Goal: Task Accomplishment & Management: Use online tool/utility

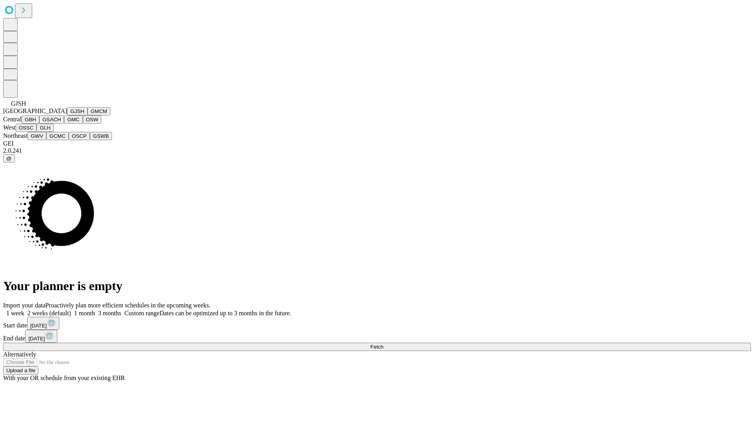
click at [67, 115] on button "GJSH" at bounding box center [77, 111] width 20 height 8
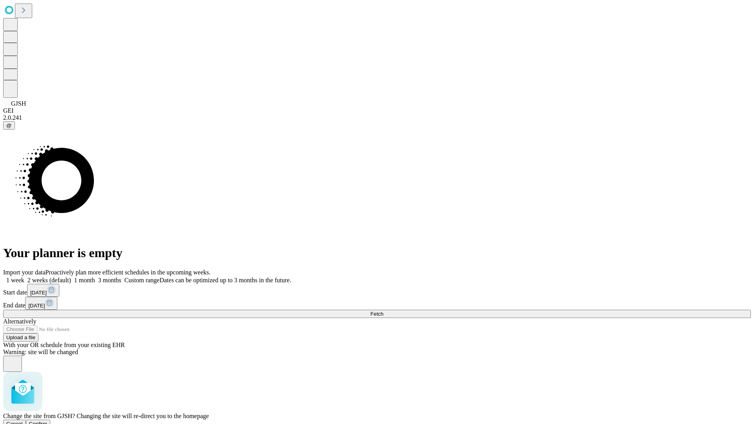
click at [48, 421] on span "Confirm" at bounding box center [38, 424] width 18 height 6
click at [71, 277] on label "2 weeks (default)" at bounding box center [47, 280] width 47 height 7
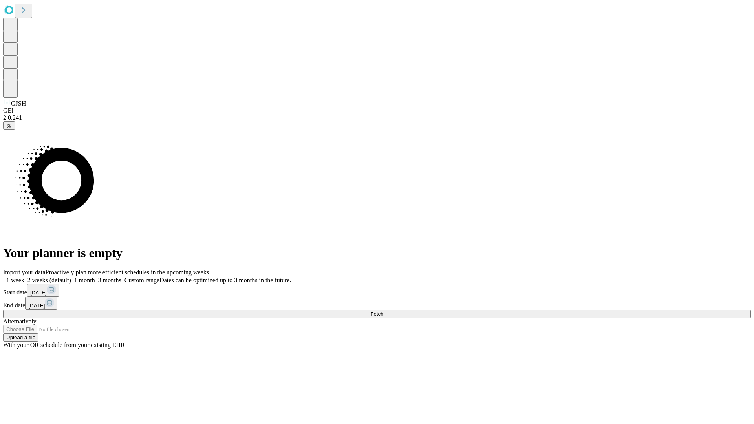
click at [383, 311] on span "Fetch" at bounding box center [376, 314] width 13 height 6
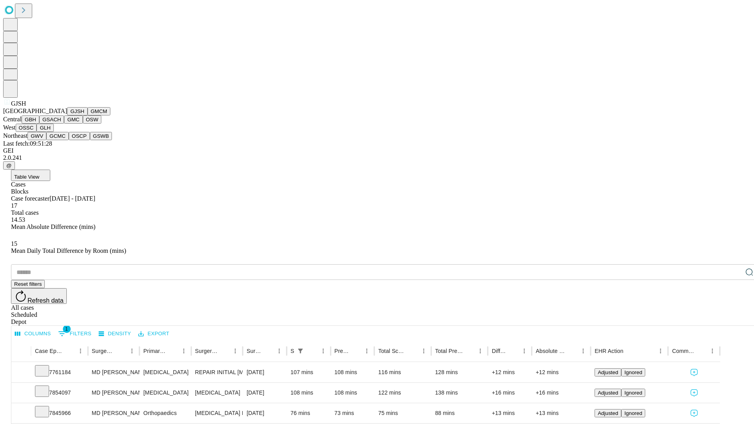
click at [88, 115] on button "GMCM" at bounding box center [99, 111] width 23 height 8
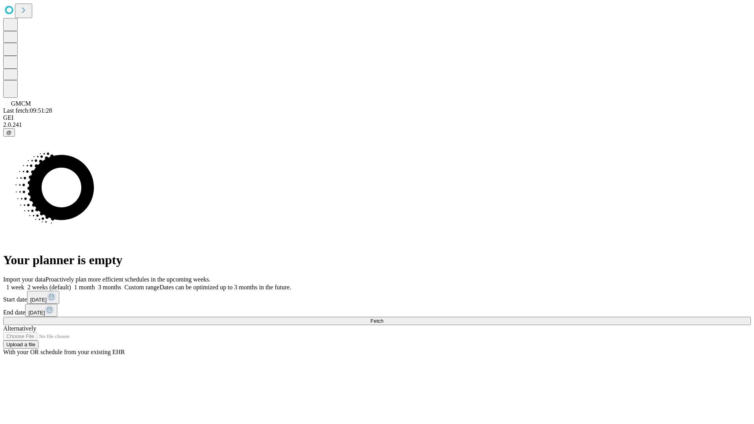
click at [71, 284] on label "2 weeks (default)" at bounding box center [47, 287] width 47 height 7
click at [383, 318] on span "Fetch" at bounding box center [376, 321] width 13 height 6
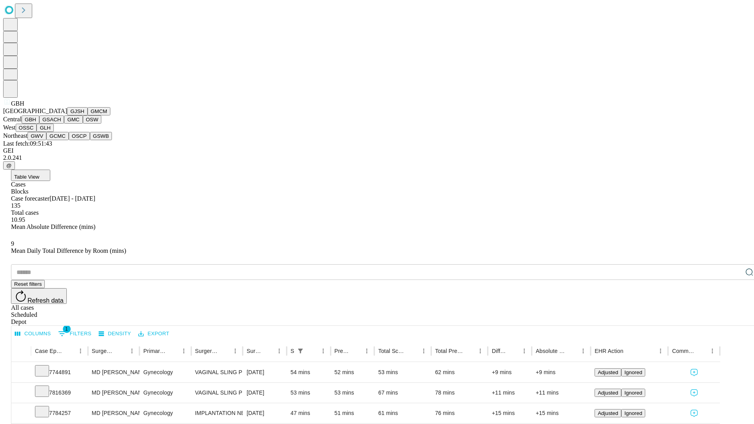
click at [61, 124] on button "GSACH" at bounding box center [51, 119] width 25 height 8
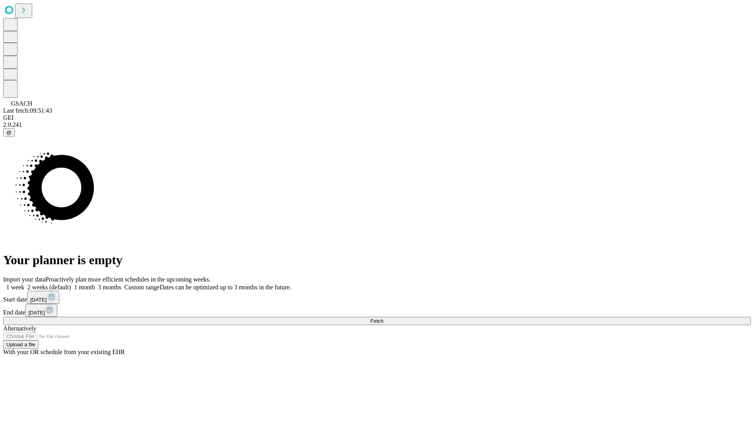
click at [71, 284] on label "2 weeks (default)" at bounding box center [47, 287] width 47 height 7
click at [383, 318] on span "Fetch" at bounding box center [376, 321] width 13 height 6
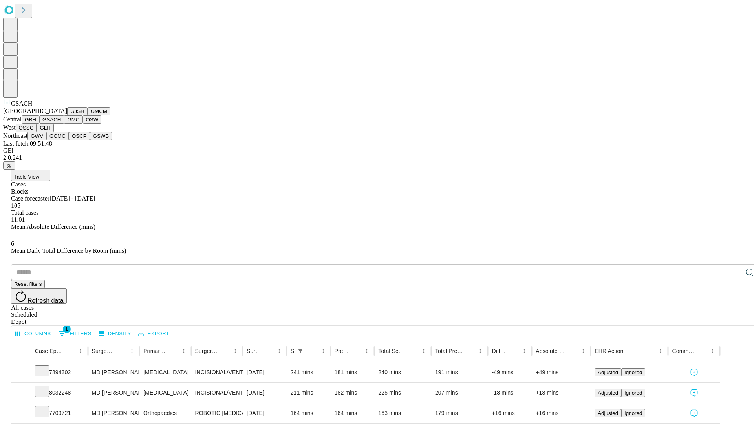
click at [64, 124] on button "GMC" at bounding box center [73, 119] width 18 height 8
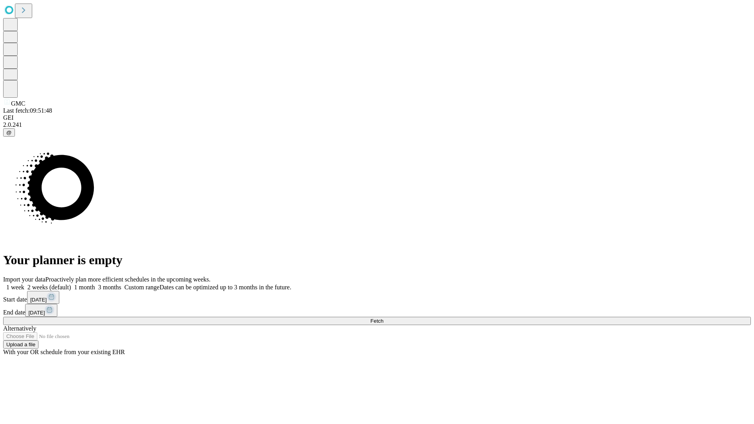
click at [71, 284] on label "2 weeks (default)" at bounding box center [47, 287] width 47 height 7
click at [383, 318] on span "Fetch" at bounding box center [376, 321] width 13 height 6
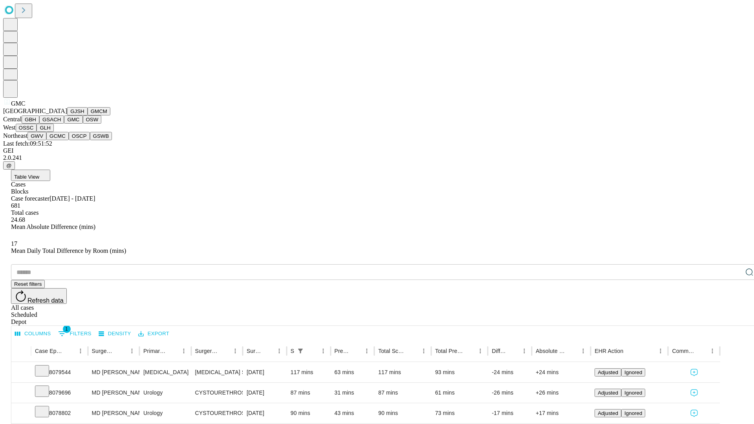
click at [83, 124] on button "OSW" at bounding box center [92, 119] width 19 height 8
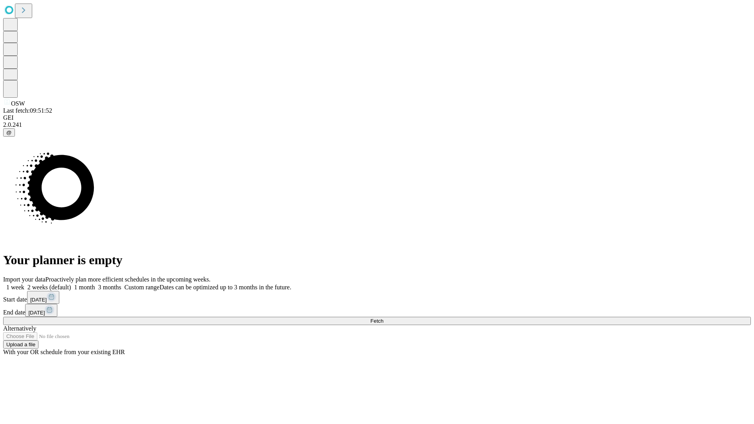
click at [71, 284] on label "2 weeks (default)" at bounding box center [47, 287] width 47 height 7
click at [383, 318] on span "Fetch" at bounding box center [376, 321] width 13 height 6
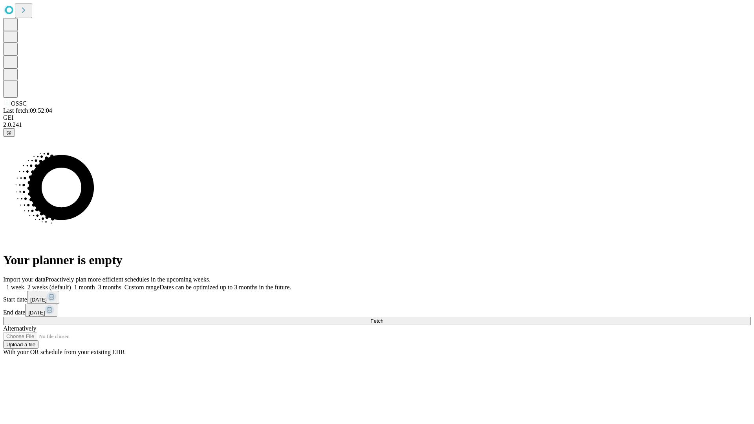
click at [383, 318] on span "Fetch" at bounding box center [376, 321] width 13 height 6
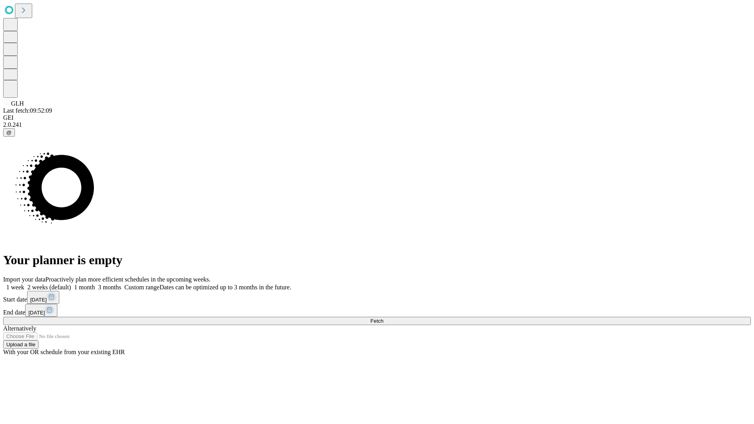
click at [71, 284] on label "2 weeks (default)" at bounding box center [47, 287] width 47 height 7
click at [383, 318] on span "Fetch" at bounding box center [376, 321] width 13 height 6
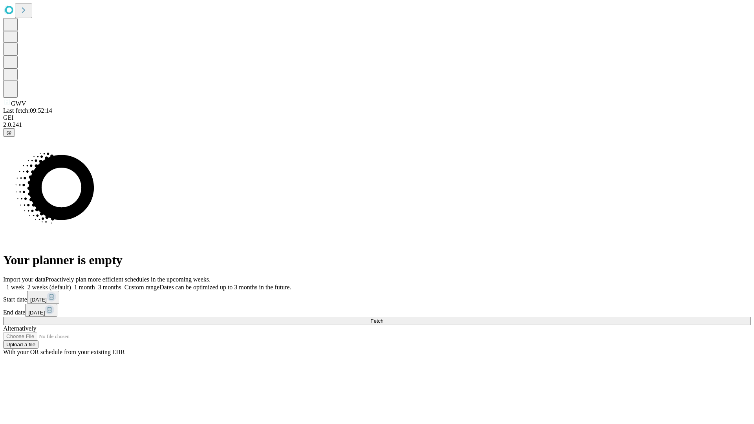
click at [71, 284] on label "2 weeks (default)" at bounding box center [47, 287] width 47 height 7
click at [383, 318] on span "Fetch" at bounding box center [376, 321] width 13 height 6
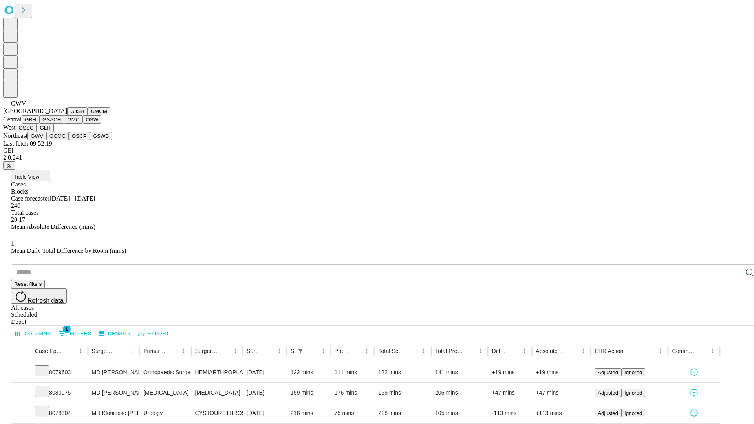
click at [61, 140] on button "GCMC" at bounding box center [57, 136] width 22 height 8
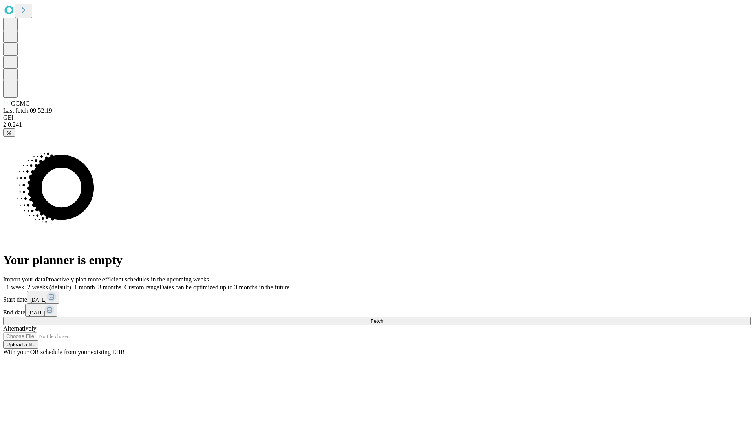
click at [71, 284] on label "2 weeks (default)" at bounding box center [47, 287] width 47 height 7
click at [383, 318] on span "Fetch" at bounding box center [376, 321] width 13 height 6
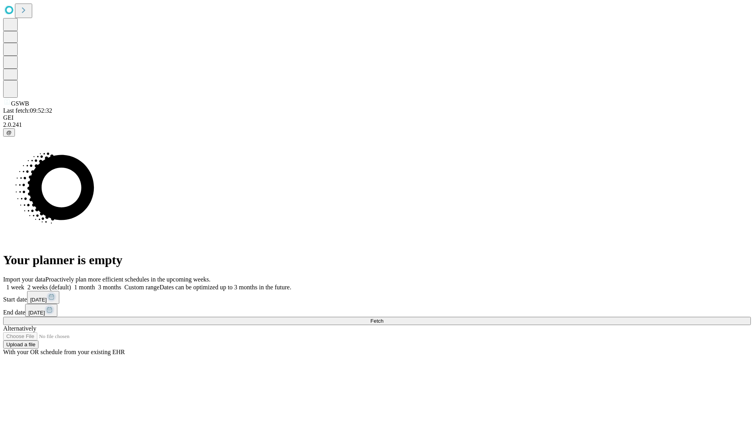
click at [383, 318] on span "Fetch" at bounding box center [376, 321] width 13 height 6
